Goal: Task Accomplishment & Management: Use online tool/utility

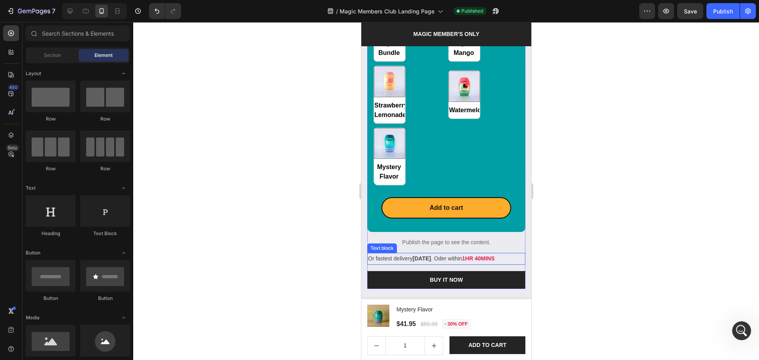
scroll to position [1, 0]
click at [438, 239] on p "Publish the page to see the content." at bounding box center [446, 243] width 158 height 8
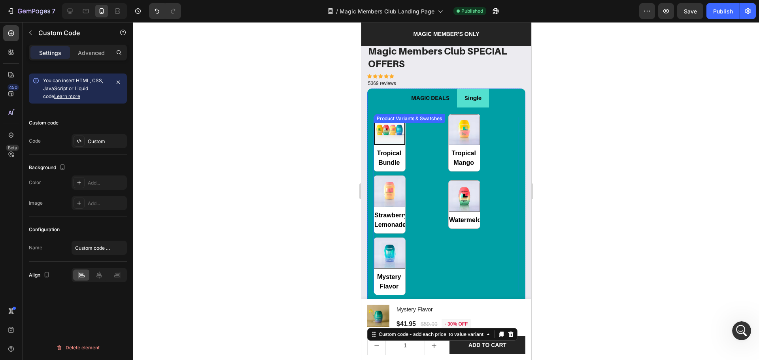
scroll to position [984, 0]
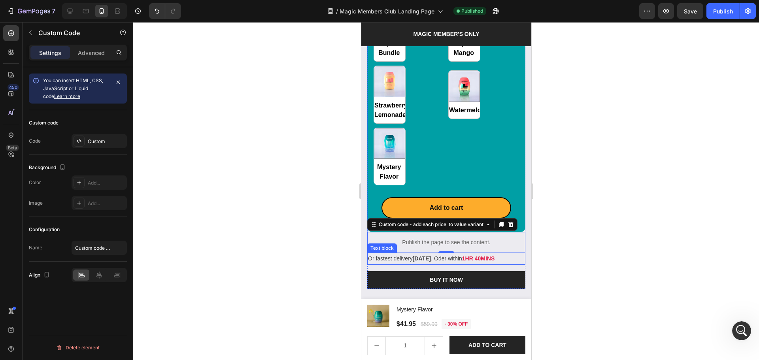
click at [515, 254] on p "Or fastest delivery Fri, Oct 28 . Oder within 1HR 40MINS" at bounding box center [446, 259] width 157 height 10
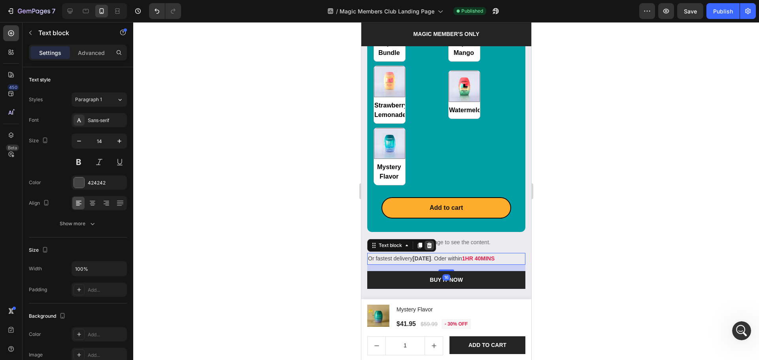
click at [431, 243] on icon at bounding box center [429, 246] width 5 height 6
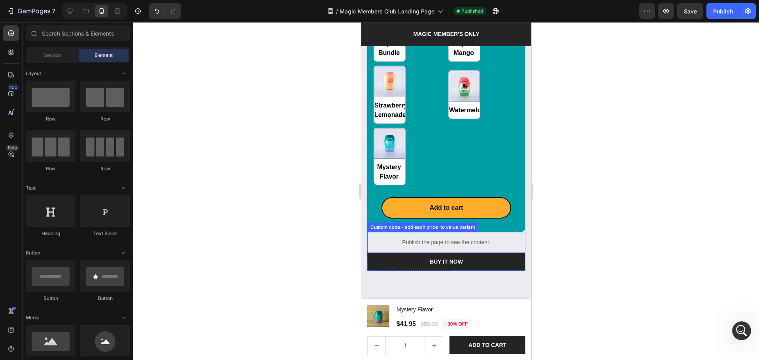
click at [449, 239] on p "Publish the page to see the content." at bounding box center [446, 243] width 158 height 8
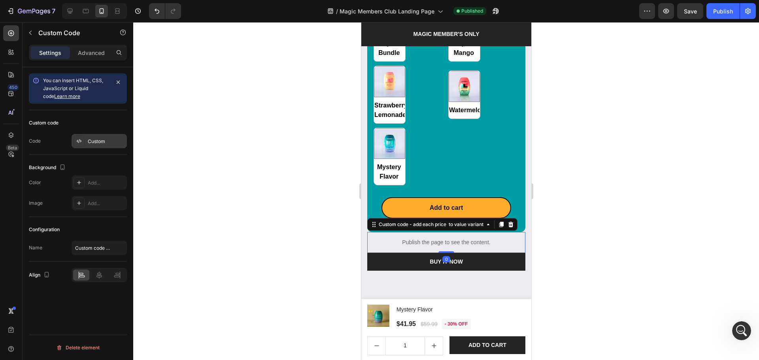
click at [98, 136] on div "Custom" at bounding box center [99, 141] width 55 height 14
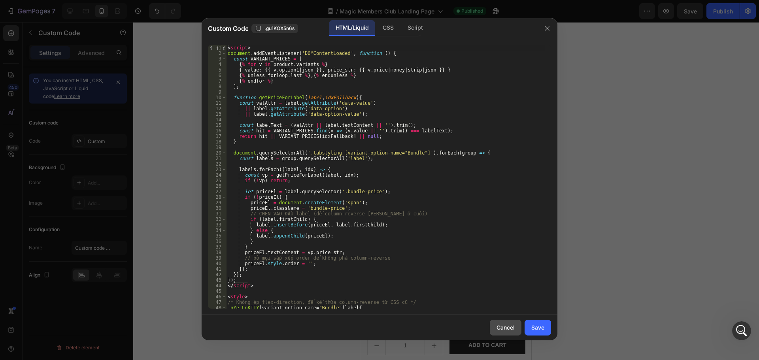
click at [500, 325] on div "Cancel" at bounding box center [506, 328] width 18 height 8
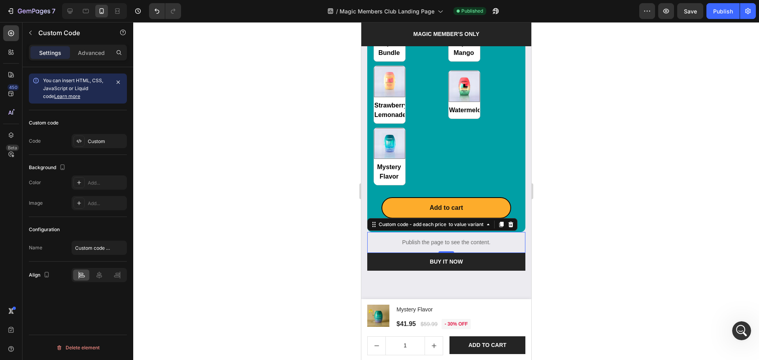
click at [638, 228] on div at bounding box center [446, 191] width 626 height 338
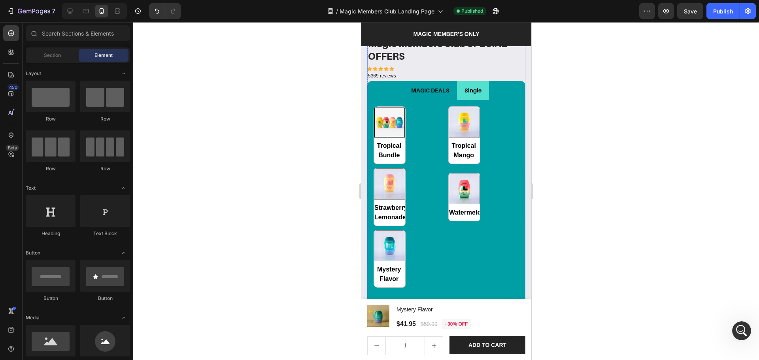
scroll to position [878, 0]
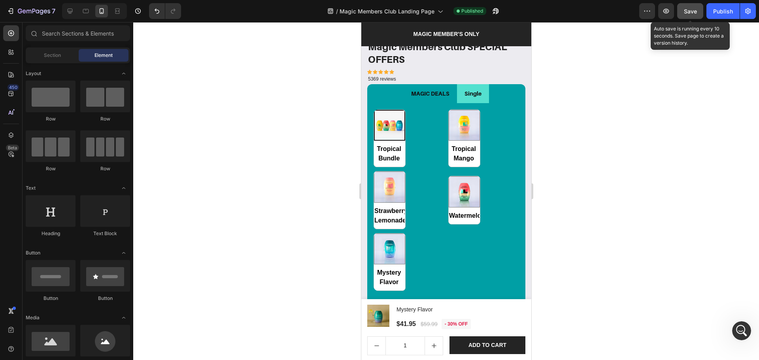
click at [689, 12] on span "Save" at bounding box center [690, 11] width 13 height 7
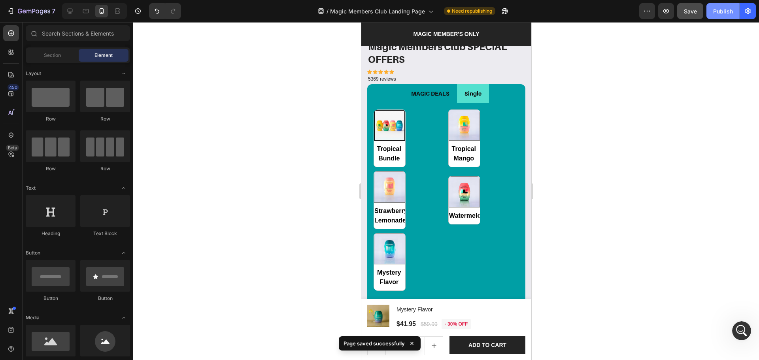
click at [713, 14] on button "Publish" at bounding box center [723, 11] width 33 height 16
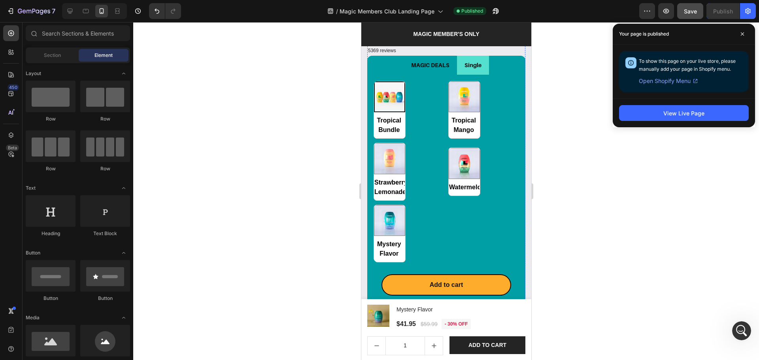
scroll to position [984, 0]
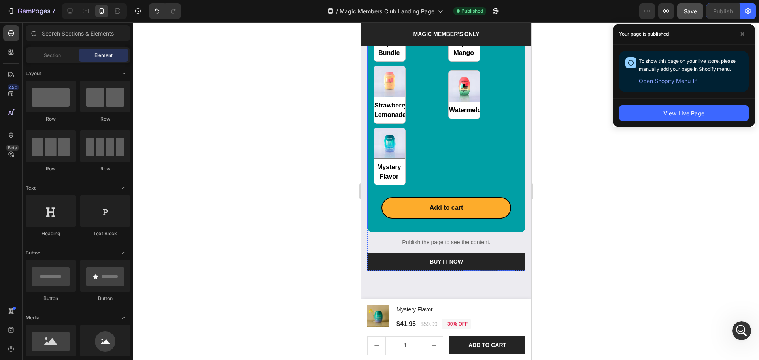
click at [507, 212] on div "Tropical Bundle Tropical Bundle Tropical Mango Tropical Mango Strawberry Lemona…" at bounding box center [446, 112] width 158 height 229
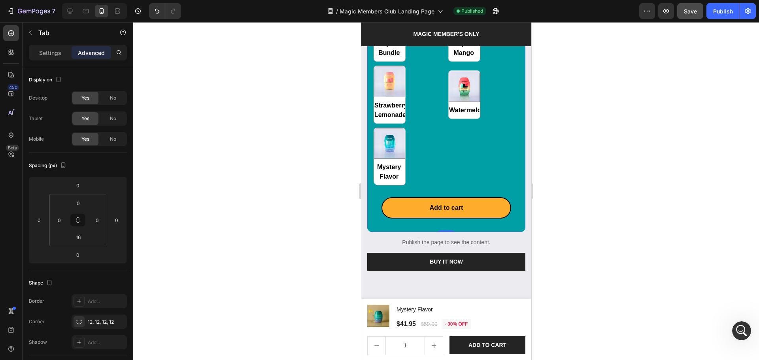
click at [618, 257] on div at bounding box center [446, 191] width 626 height 338
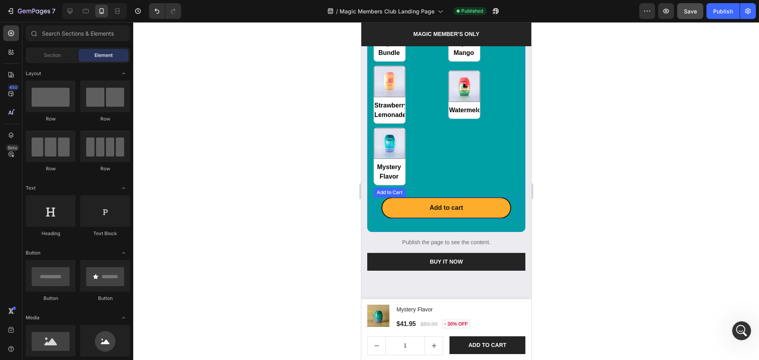
click at [506, 206] on div "Add to cart Add to Cart" at bounding box center [446, 207] width 146 height 21
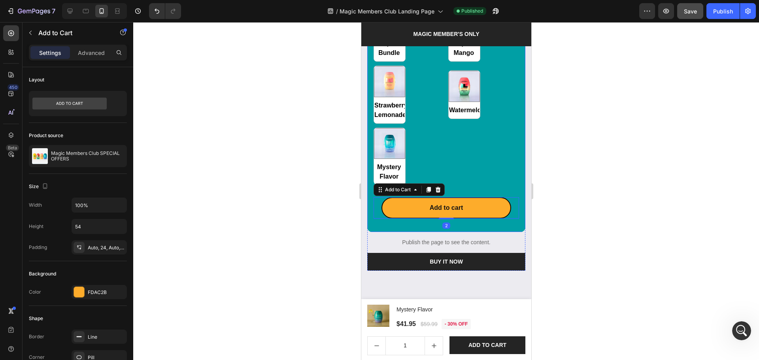
click at [512, 213] on div "Tropical Bundle Tropical Bundle Tropical Mango Tropical Mango Strawberry Lemona…" at bounding box center [446, 112] width 158 height 229
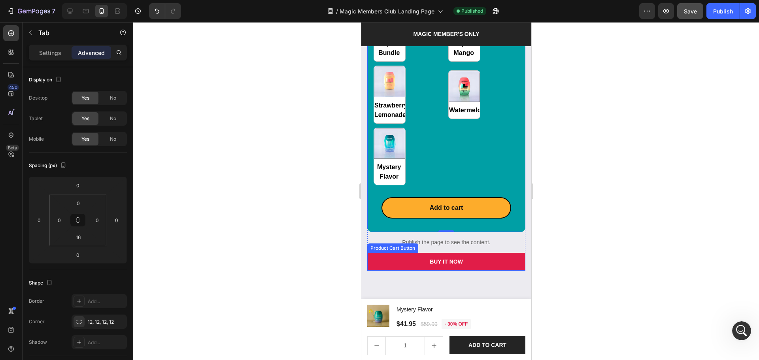
click at [369, 253] on button "BUY IT NOW" at bounding box center [446, 262] width 158 height 18
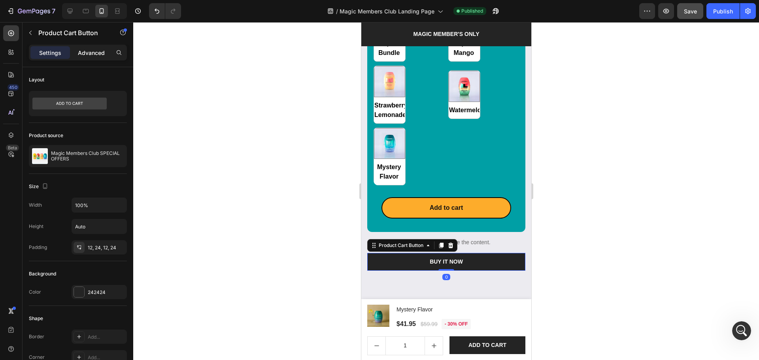
click at [93, 47] on div "Advanced" at bounding box center [92, 52] width 40 height 13
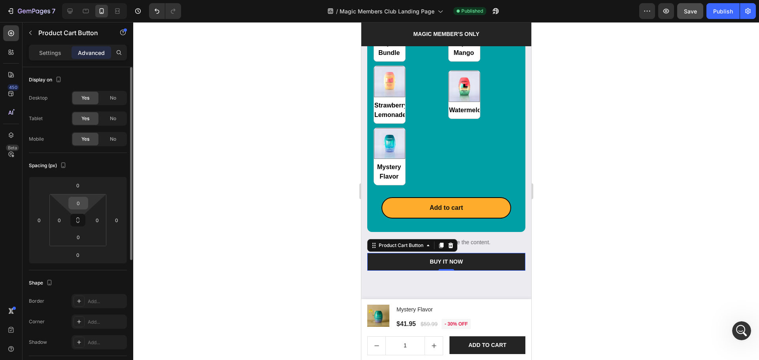
click at [79, 205] on input "0" at bounding box center [78, 203] width 16 height 12
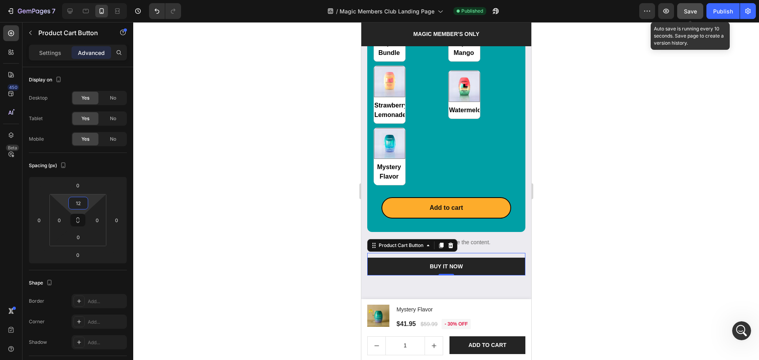
click at [687, 10] on span "Save" at bounding box center [690, 11] width 13 height 7
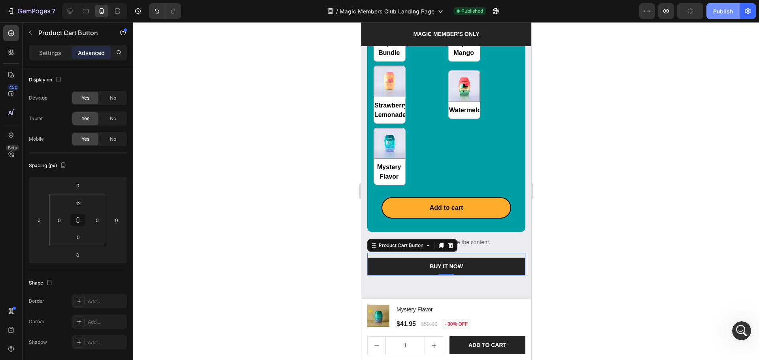
click at [728, 14] on div "Publish" at bounding box center [724, 11] width 20 height 8
click at [153, 13] on icon "Undo/Redo" at bounding box center [157, 11] width 8 height 8
type input "0"
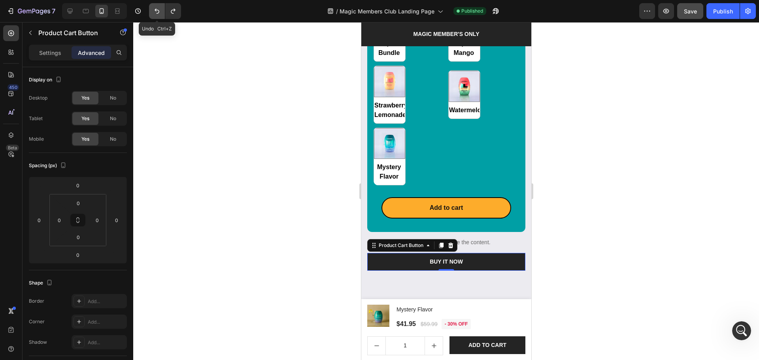
click at [153, 13] on icon "Undo/Redo" at bounding box center [157, 11] width 8 height 8
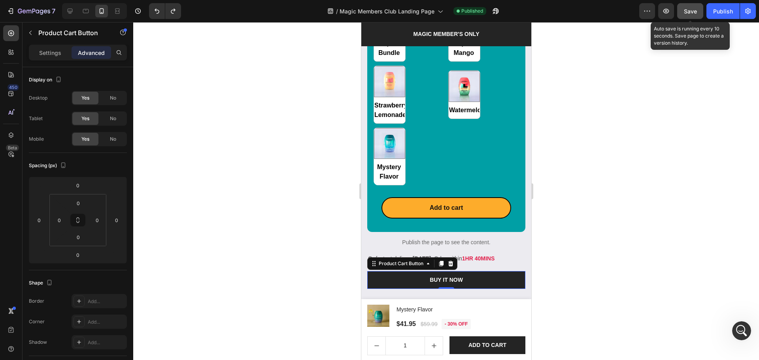
click at [692, 14] on span "Save" at bounding box center [690, 11] width 13 height 7
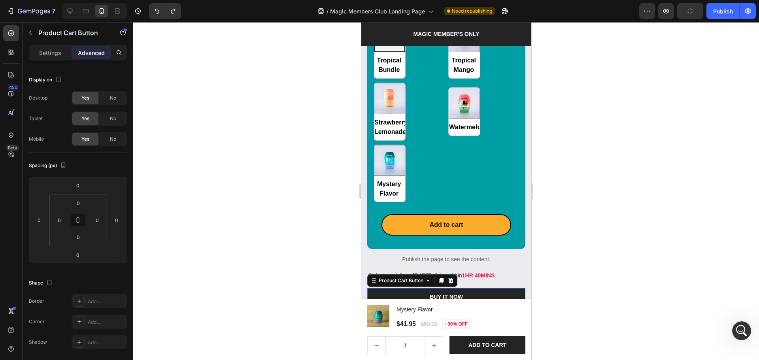
scroll to position [878, 0]
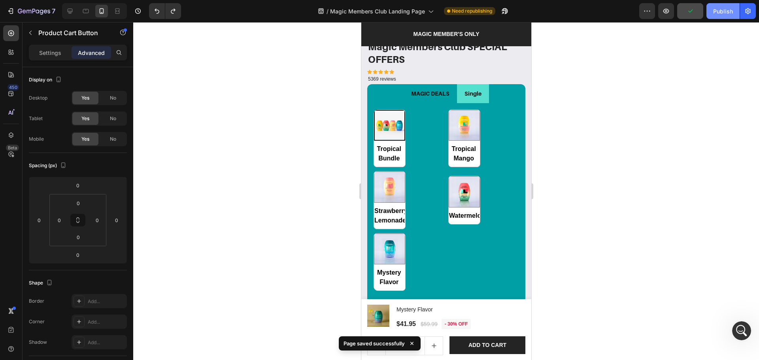
click at [724, 14] on div "Publish" at bounding box center [724, 11] width 20 height 8
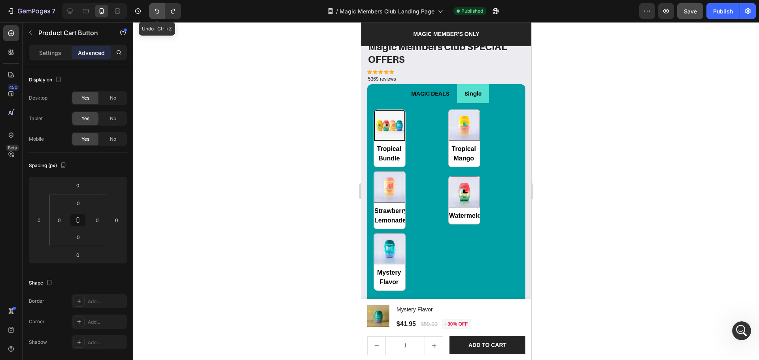
click at [156, 13] on icon "Undo/Redo" at bounding box center [157, 11] width 8 height 8
click at [159, 9] on icon "Undo/Redo" at bounding box center [157, 11] width 8 height 8
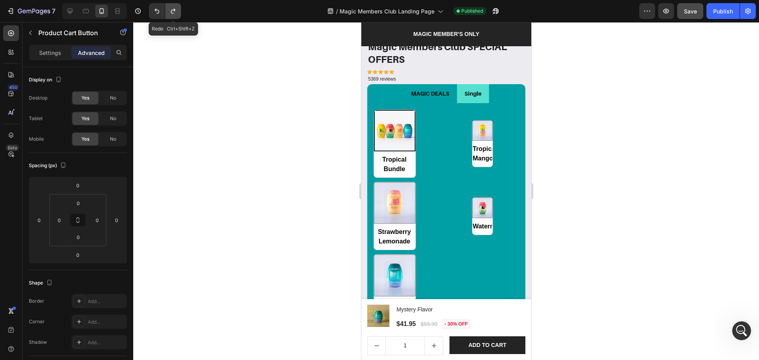
click at [172, 17] on button "Undo/Redo" at bounding box center [173, 11] width 16 height 16
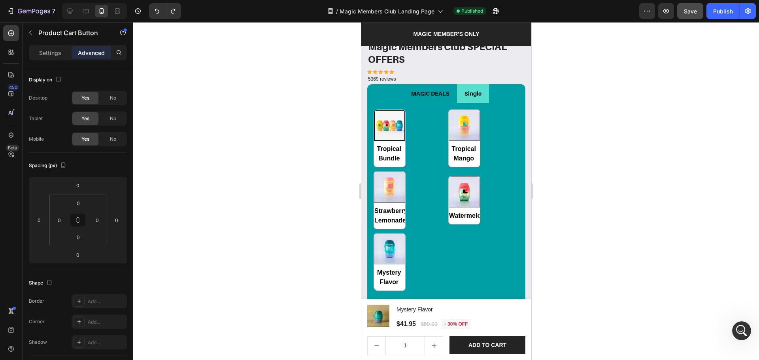
click at [687, 20] on div "7 Version history / Magic Members Club Landing Page Published Preview Save Publ…" at bounding box center [379, 11] width 759 height 23
click at [691, 14] on span "Save" at bounding box center [690, 11] width 13 height 7
drag, startPoint x: 725, startPoint y: 13, endPoint x: 669, endPoint y: 42, distance: 63.7
click at [725, 13] on div "Publish" at bounding box center [724, 11] width 20 height 8
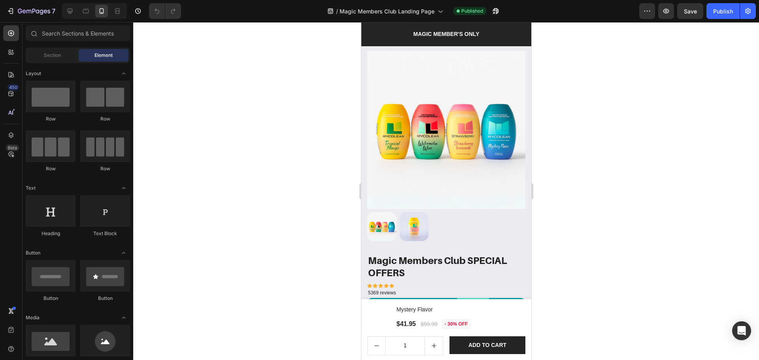
radio input "false"
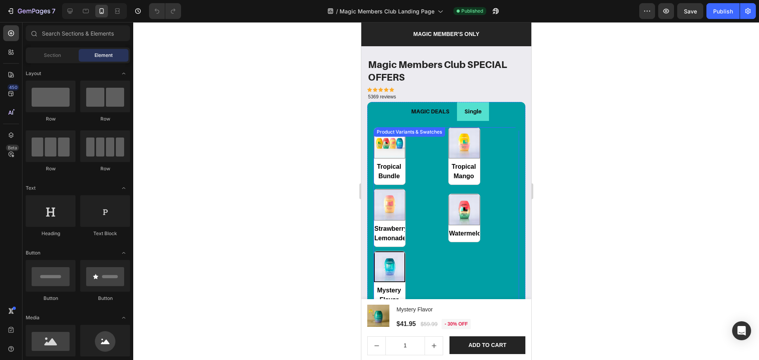
scroll to position [844, 0]
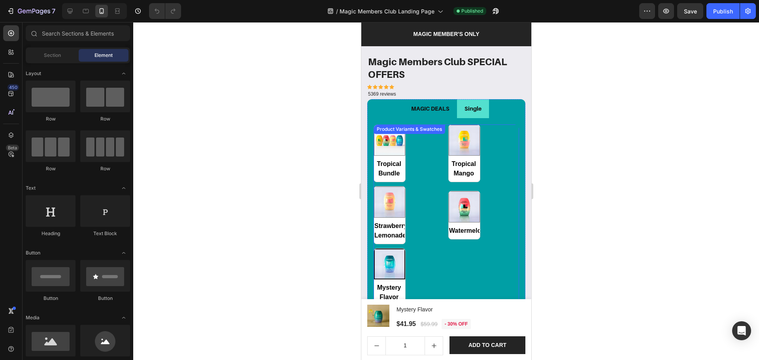
click at [496, 258] on div "Tropical Bundle Tropical Bundle Tropical Mango Tropical Mango Strawberry Lemona…" at bounding box center [446, 216] width 146 height 182
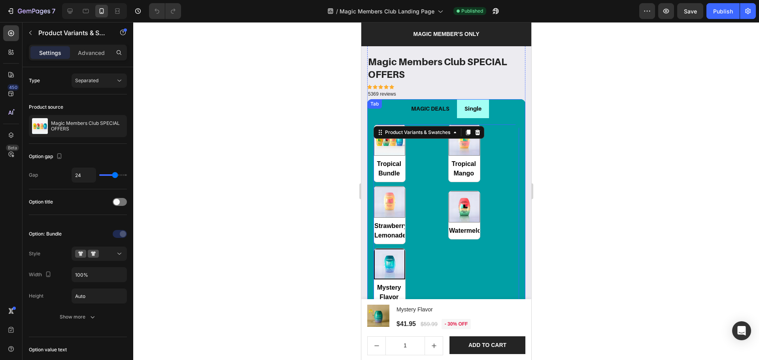
click at [484, 99] on li "Single" at bounding box center [473, 108] width 32 height 19
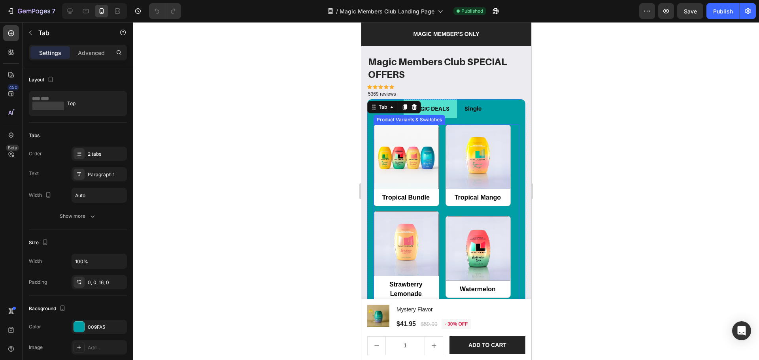
click at [508, 181] on div "Tropical Bundle Tropical Bundle Tropical Mango Tropical Mango Strawberry Lemona…" at bounding box center [446, 257] width 146 height 265
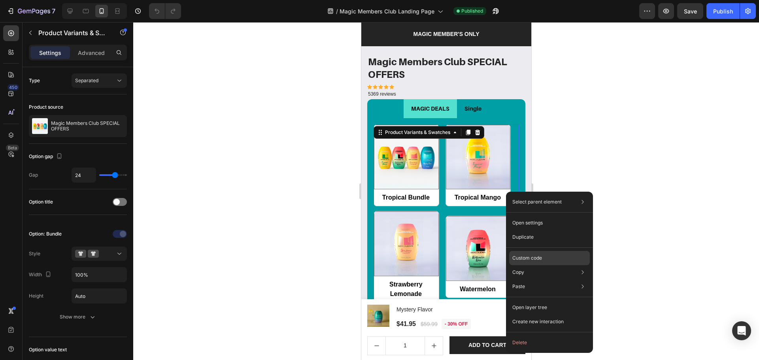
click at [531, 258] on p "Custom code" at bounding box center [528, 258] width 30 height 7
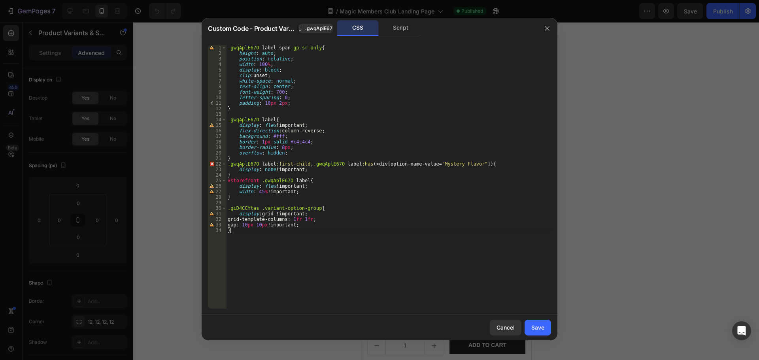
click at [400, 253] on div ".gwqAplE67O label span .gp-sr-only { height : auto ; position : relative ; widt…" at bounding box center [388, 182] width 325 height 275
click at [212, 163] on div "22" at bounding box center [217, 164] width 19 height 6
type textarea ".gwqAplE67O label:first-child, .gwqAplE67O label:has(> div[option-name-value="M…"
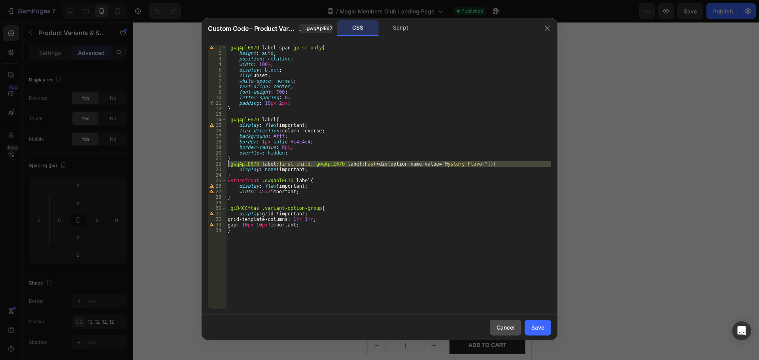
click at [502, 331] on div "Cancel" at bounding box center [506, 328] width 18 height 8
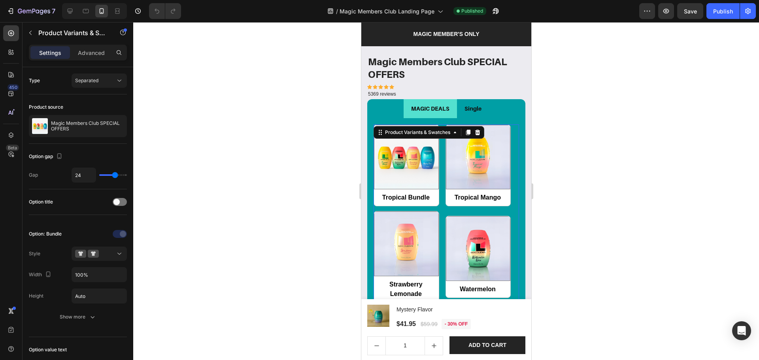
click at [605, 284] on div at bounding box center [446, 191] width 626 height 338
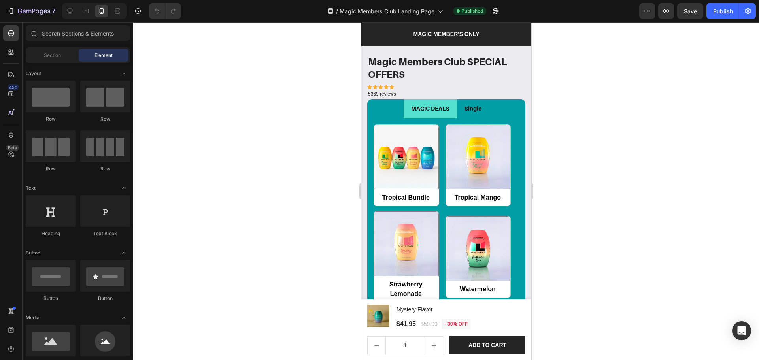
click at [305, 103] on div at bounding box center [446, 191] width 626 height 338
click at [482, 106] on li "Single" at bounding box center [473, 108] width 32 height 19
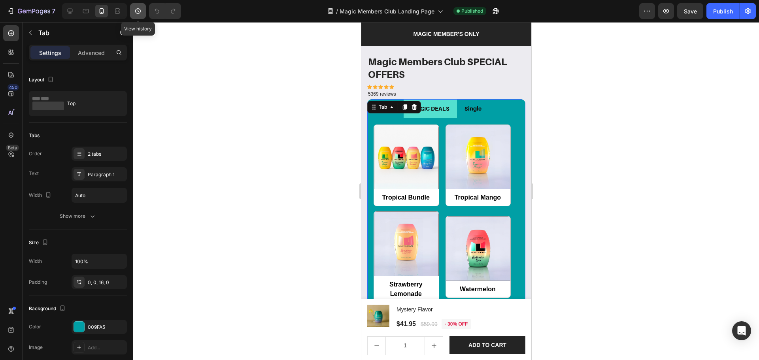
click at [134, 10] on icon "button" at bounding box center [138, 11] width 8 height 8
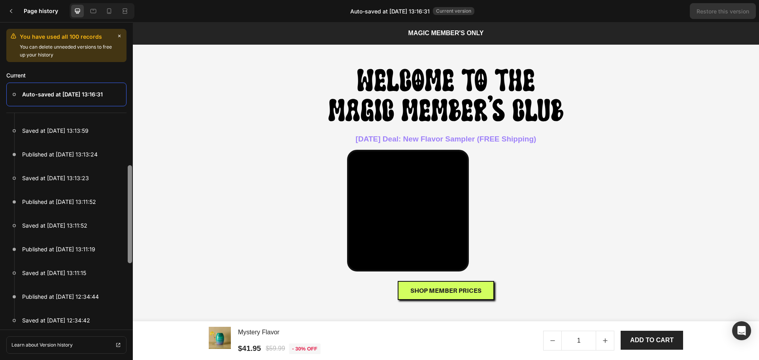
scroll to position [53, 0]
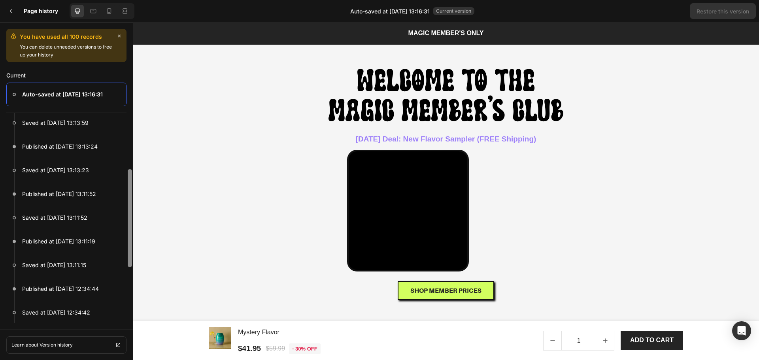
drag, startPoint x: 131, startPoint y: 200, endPoint x: 132, endPoint y: 224, distance: 23.7
click at [132, 224] on div at bounding box center [130, 234] width 6 height 179
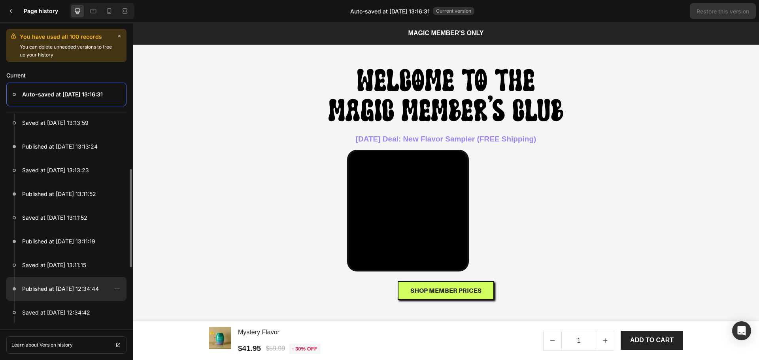
click at [78, 292] on p "Published at Aug 28, 12:34:44" at bounding box center [60, 288] width 77 height 9
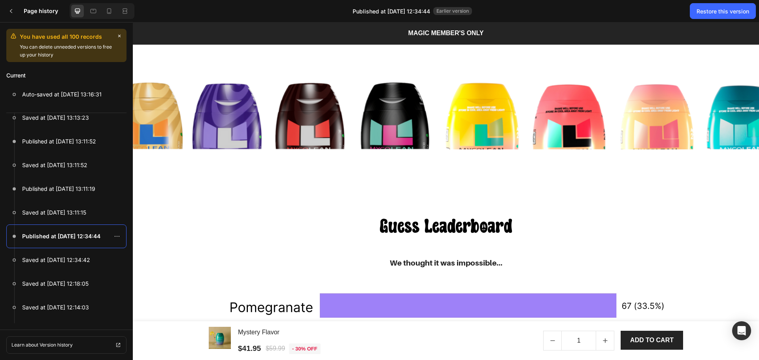
scroll to position [685, 0]
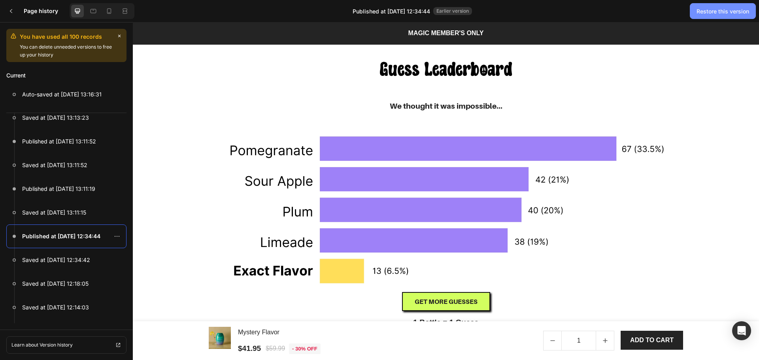
click at [699, 11] on div "Restore this version" at bounding box center [723, 11] width 53 height 8
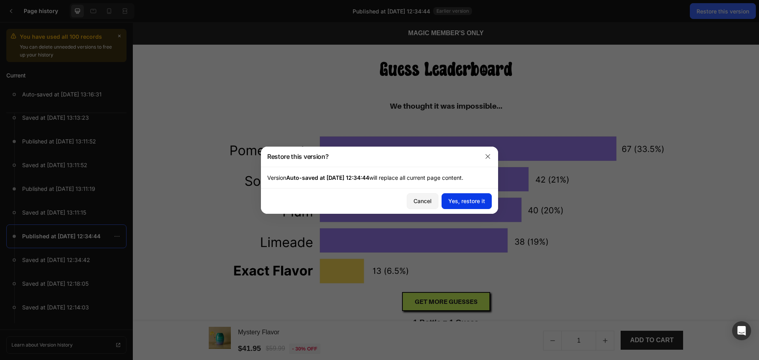
click at [472, 197] on div "Yes, restore it" at bounding box center [467, 201] width 37 height 8
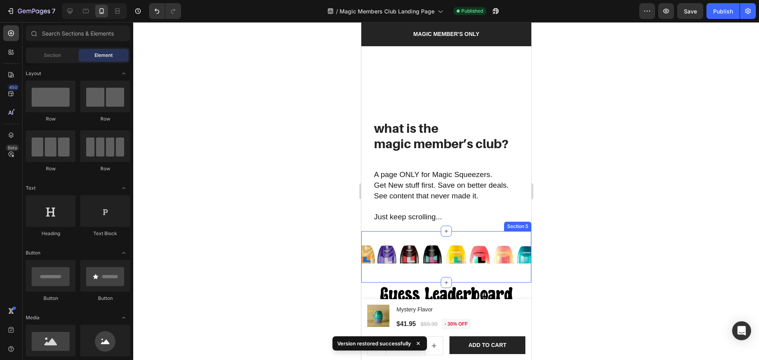
scroll to position [422, 0]
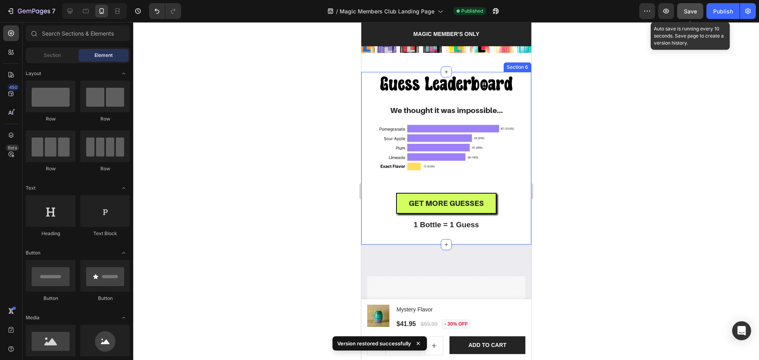
click at [696, 14] on span "Save" at bounding box center [690, 11] width 13 height 7
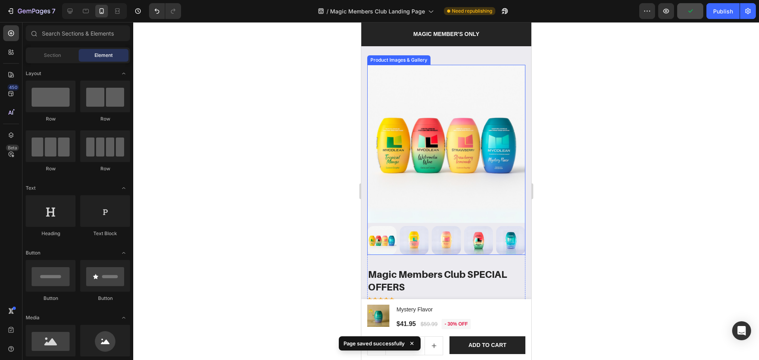
scroll to position [738, 0]
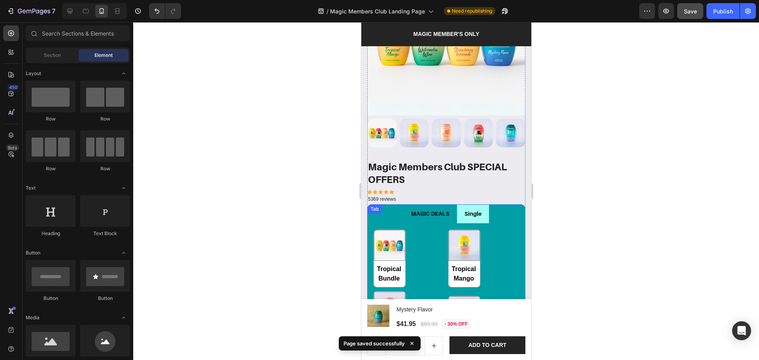
drag, startPoint x: 487, startPoint y: 214, endPoint x: 482, endPoint y: 214, distance: 4.7
click at [485, 214] on ul "MAGIC DEALS Single" at bounding box center [446, 213] width 158 height 19
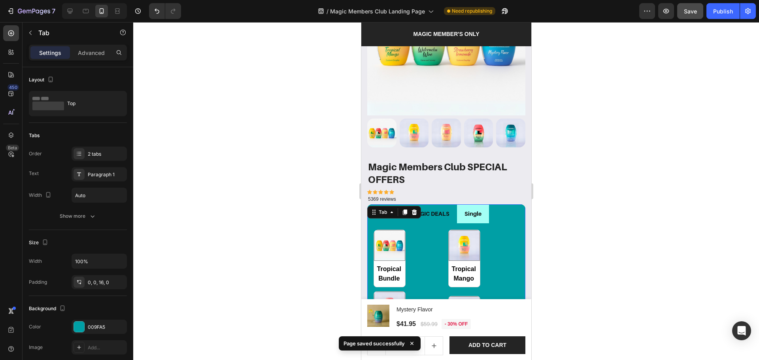
click at [482, 214] on li "Single" at bounding box center [473, 213] width 32 height 19
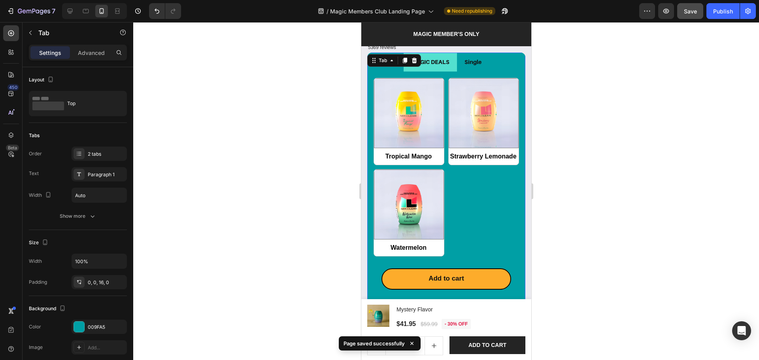
scroll to position [897, 0]
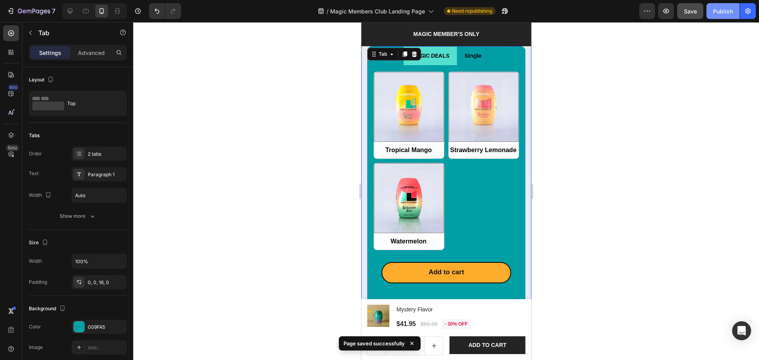
click at [716, 15] on div "Publish" at bounding box center [724, 11] width 20 height 8
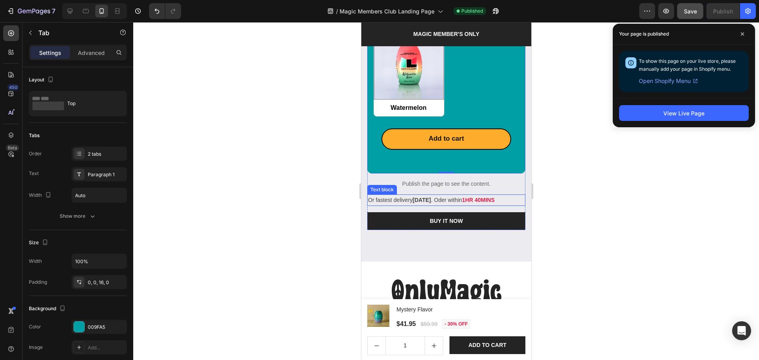
scroll to position [1055, 0]
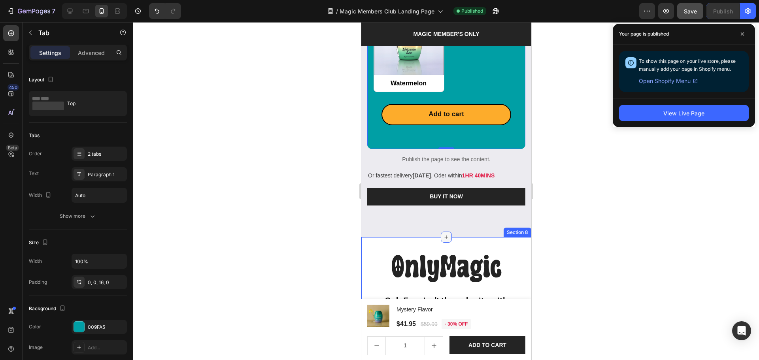
click at [443, 235] on icon at bounding box center [446, 237] width 6 height 6
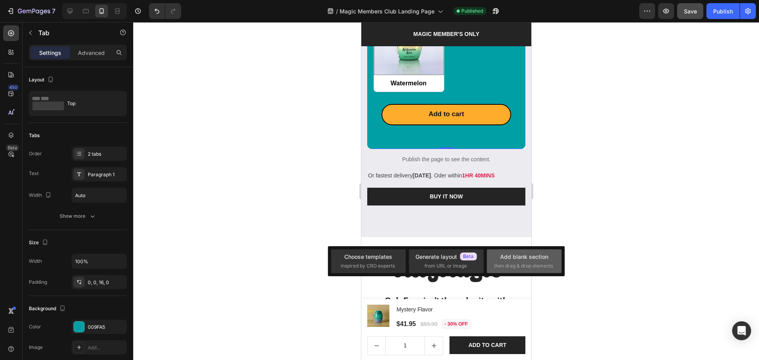
click at [520, 264] on span "then drag & drop elements" at bounding box center [523, 266] width 59 height 7
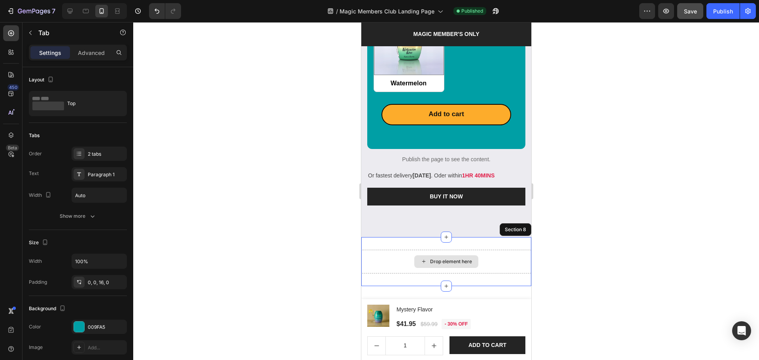
click at [389, 251] on div "Drop element here" at bounding box center [446, 262] width 170 height 24
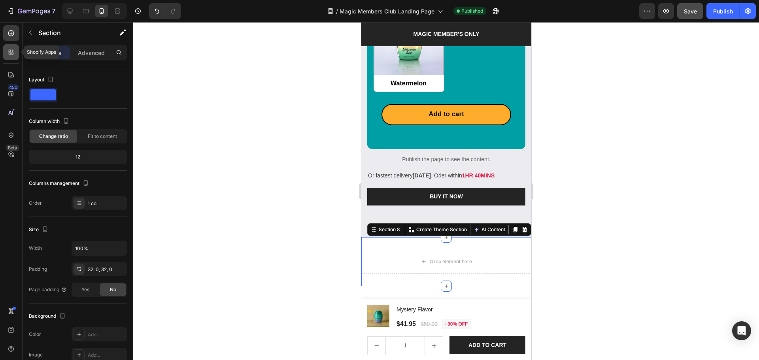
click at [11, 54] on icon at bounding box center [10, 54] width 2 height 2
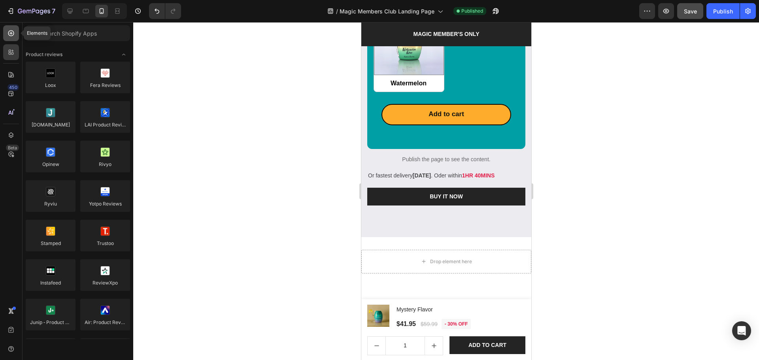
click at [13, 32] on icon at bounding box center [11, 33] width 8 height 8
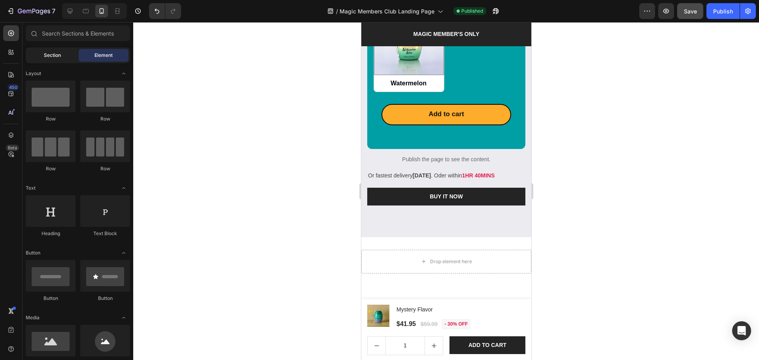
click at [54, 56] on span "Section" at bounding box center [52, 55] width 17 height 7
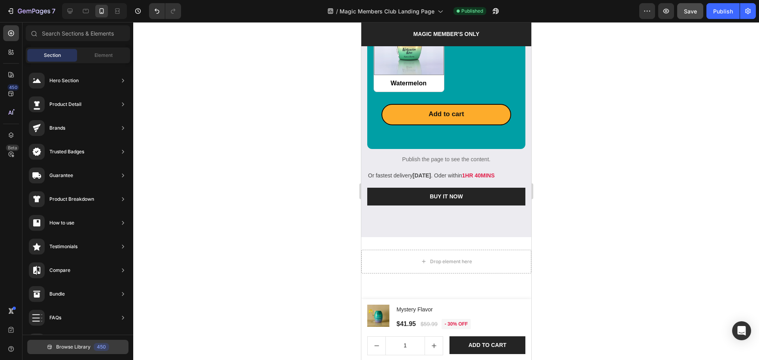
click at [84, 341] on button "Browse Library 450" at bounding box center [77, 347] width 101 height 14
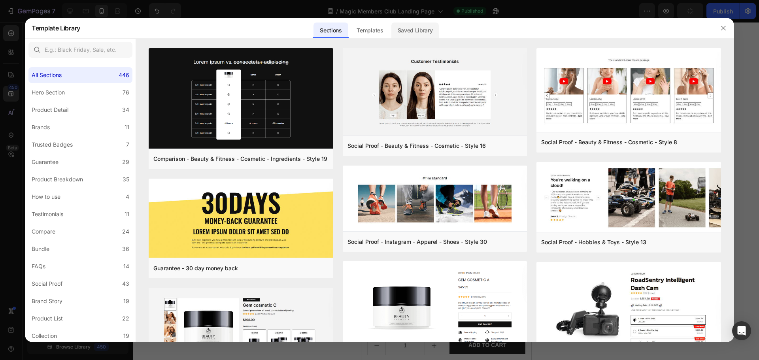
click at [403, 33] on div "Saved Library" at bounding box center [416, 31] width 48 height 16
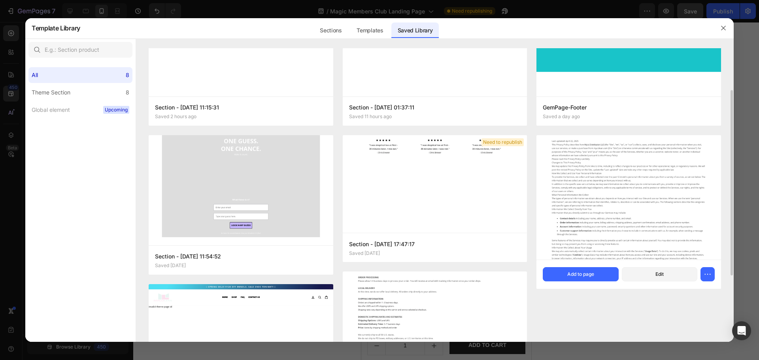
scroll to position [0, 0]
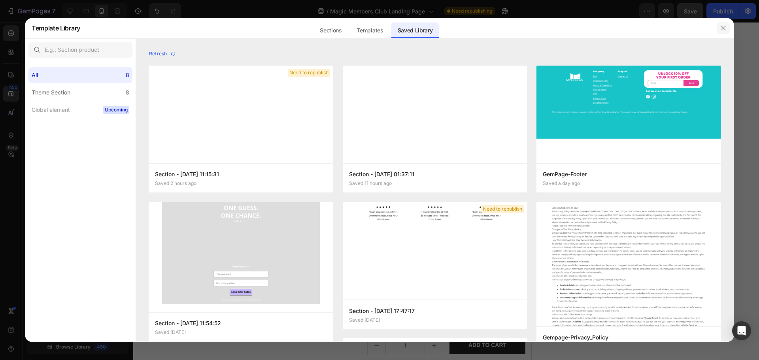
click at [722, 25] on icon "button" at bounding box center [724, 28] width 6 height 6
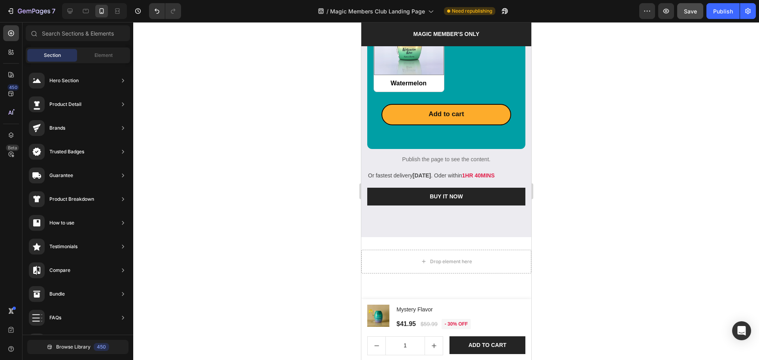
click at [757, 110] on div at bounding box center [446, 191] width 626 height 338
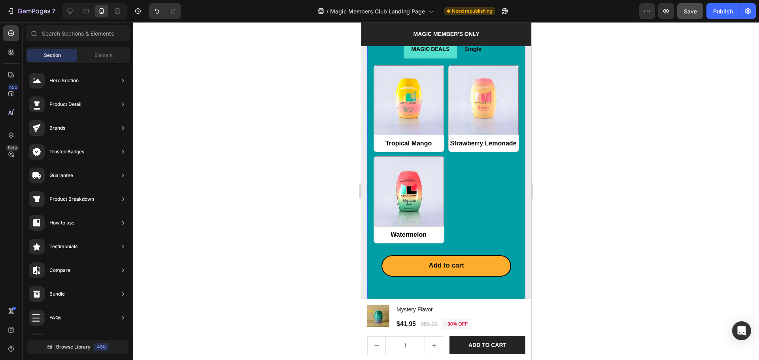
scroll to position [897, 0]
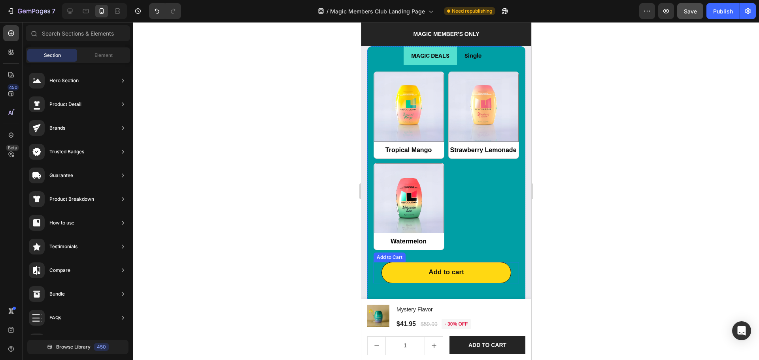
click at [473, 275] on button "Add to cart" at bounding box center [446, 272] width 130 height 21
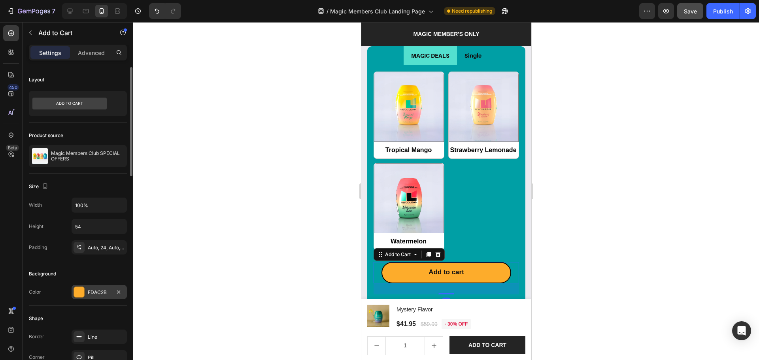
click at [84, 291] on div at bounding box center [79, 292] width 10 height 10
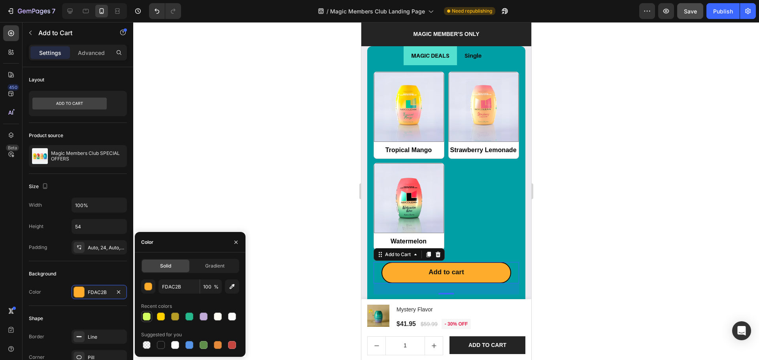
click at [144, 316] on div at bounding box center [147, 317] width 8 height 8
type input "D2FF5F"
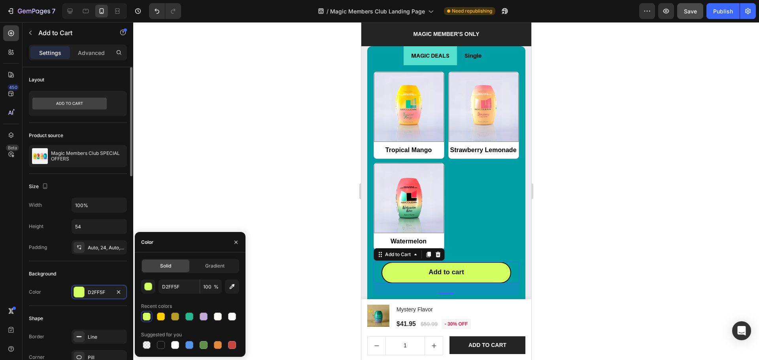
click at [79, 309] on div "Shape Border Line Corner Pill Shadow Add..." at bounding box center [78, 349] width 98 height 86
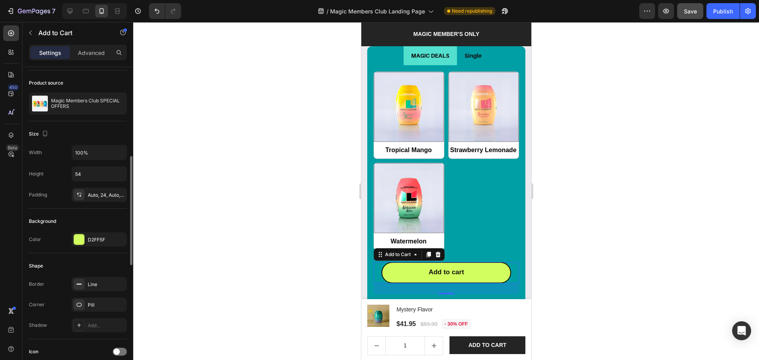
scroll to position [105, 0]
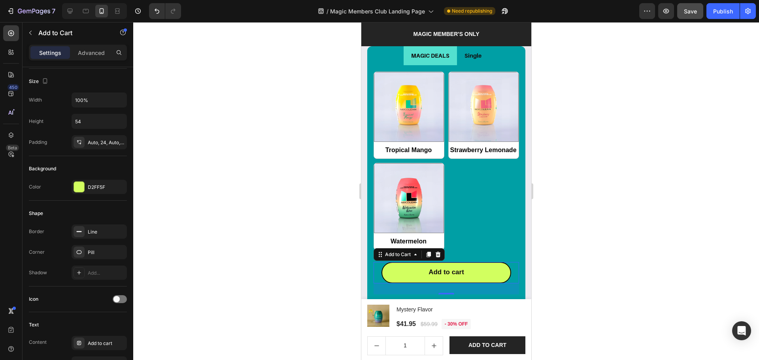
click at [707, 100] on div at bounding box center [446, 191] width 626 height 338
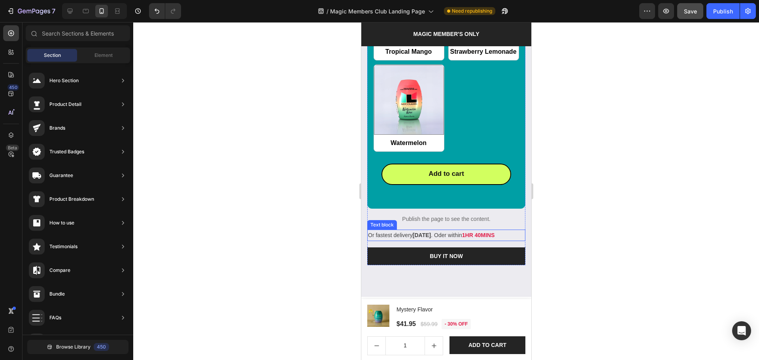
scroll to position [1002, 0]
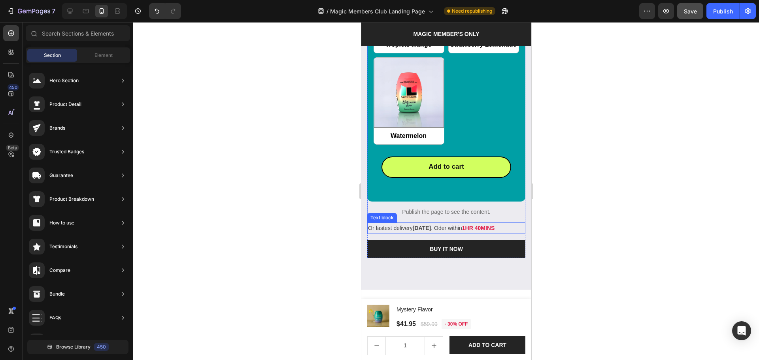
click at [489, 229] on p "Or fastest delivery Fri, Oct 28 . Oder within 1HR 40MINS" at bounding box center [446, 228] width 157 height 10
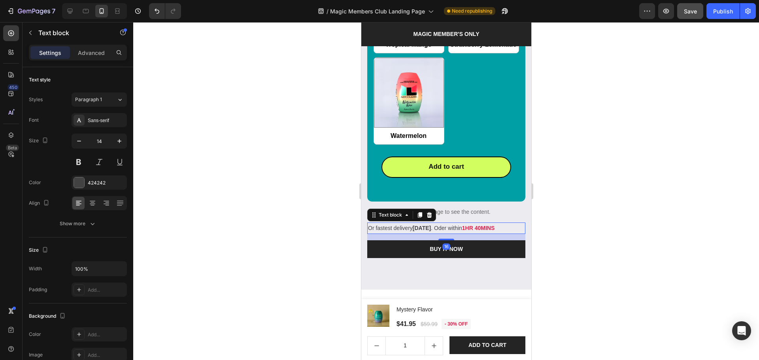
click at [487, 225] on strong "1HR 40MINS" at bounding box center [478, 228] width 32 height 6
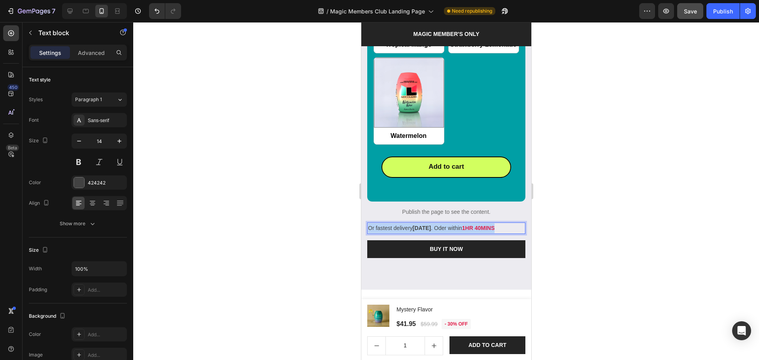
click at [487, 225] on strong "1HR 40MINS" at bounding box center [478, 228] width 32 height 6
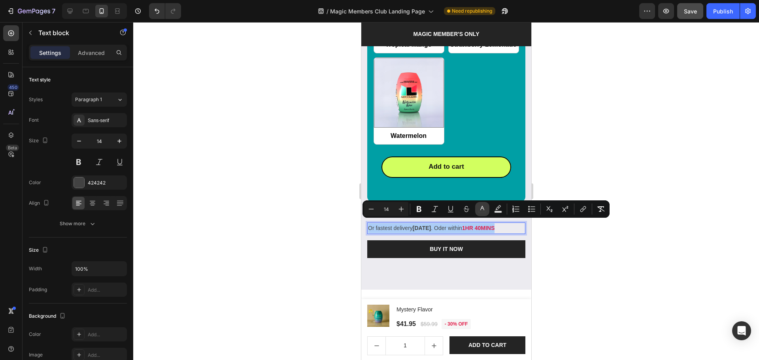
click at [481, 209] on icon "Editor contextual toolbar" at bounding box center [483, 209] width 8 height 8
type input "424242"
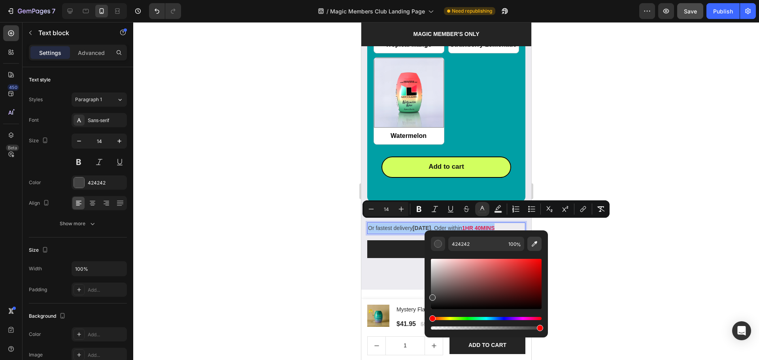
click at [537, 243] on icon "Editor contextual toolbar" at bounding box center [535, 244] width 8 height 8
type input "ECEBF0"
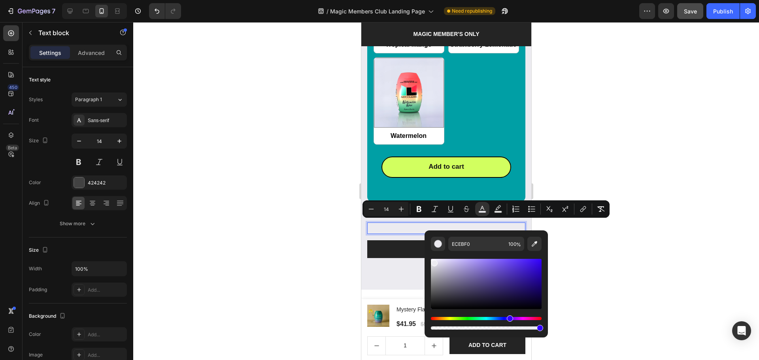
click at [630, 270] on div at bounding box center [446, 191] width 626 height 338
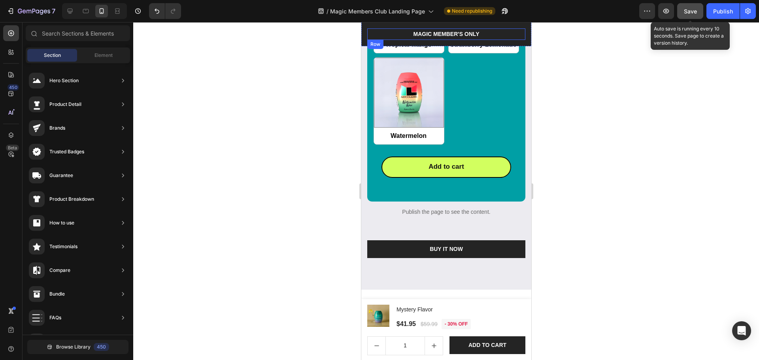
click at [693, 12] on span "Save" at bounding box center [690, 11] width 13 height 7
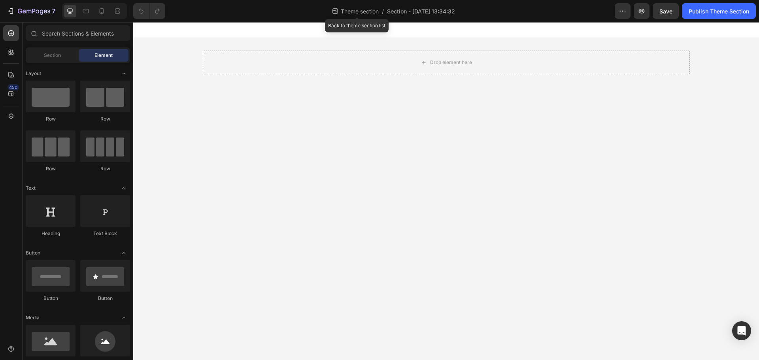
click at [355, 15] on div "Theme section /" at bounding box center [357, 11] width 53 height 13
